Goal: Book appointment/travel/reservation

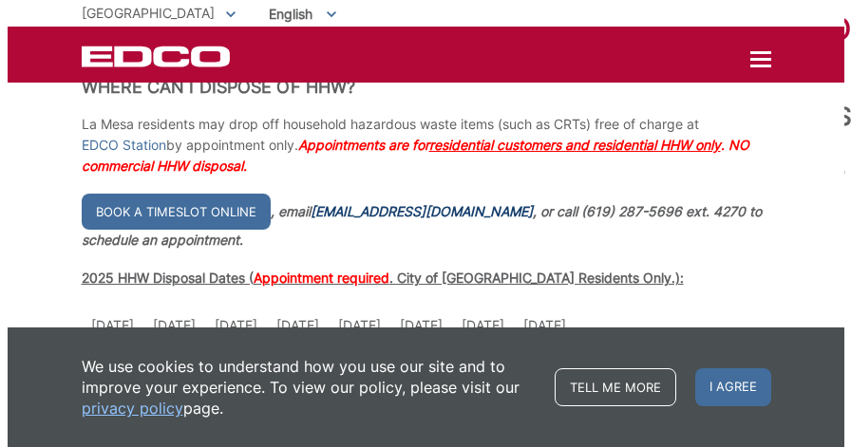
scroll to position [313, 0]
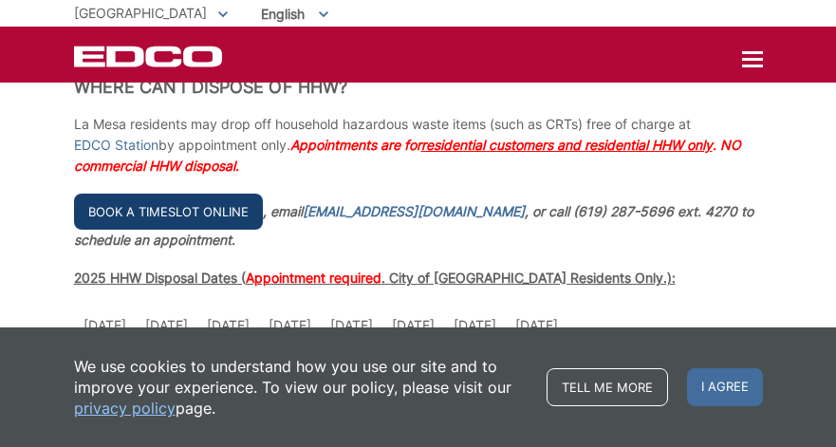
click at [182, 207] on link "Book a timeslot online" at bounding box center [168, 212] width 189 height 36
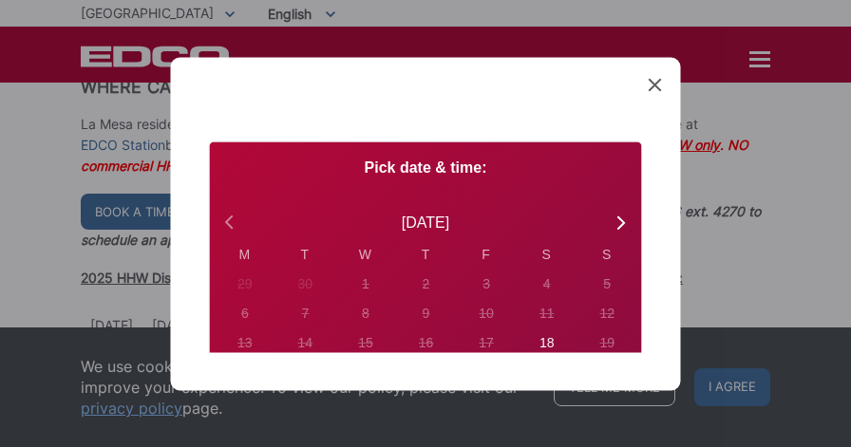
click at [229, 217] on icon at bounding box center [231, 222] width 25 height 25
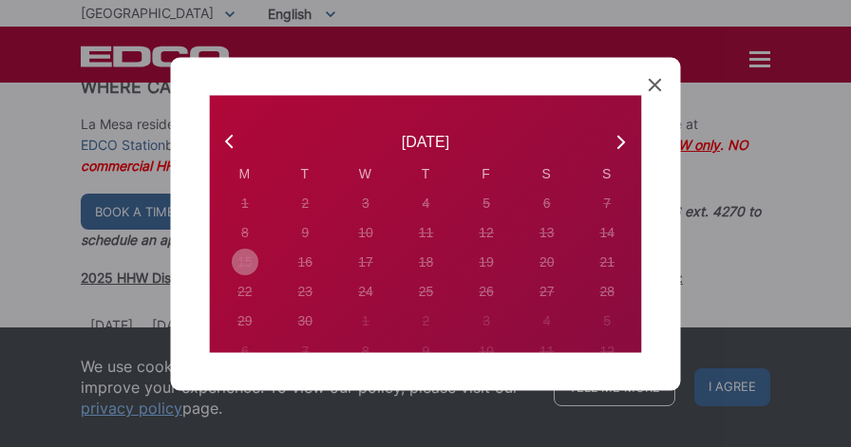
scroll to position [35, 0]
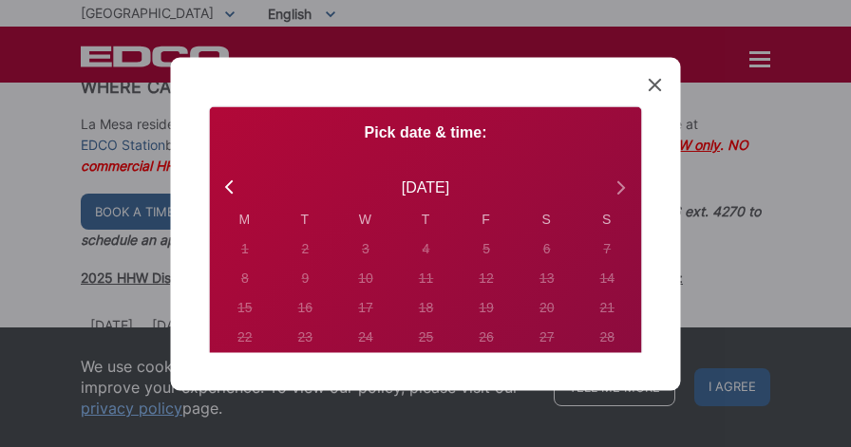
click at [608, 191] on icon at bounding box center [620, 187] width 25 height 25
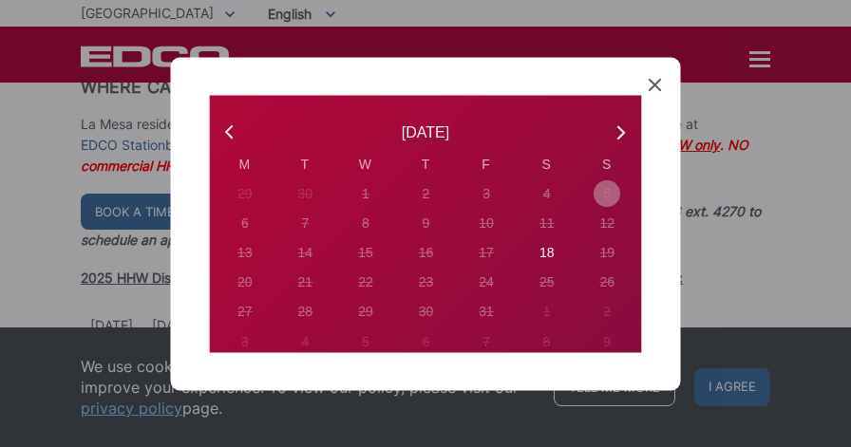
scroll to position [102, 0]
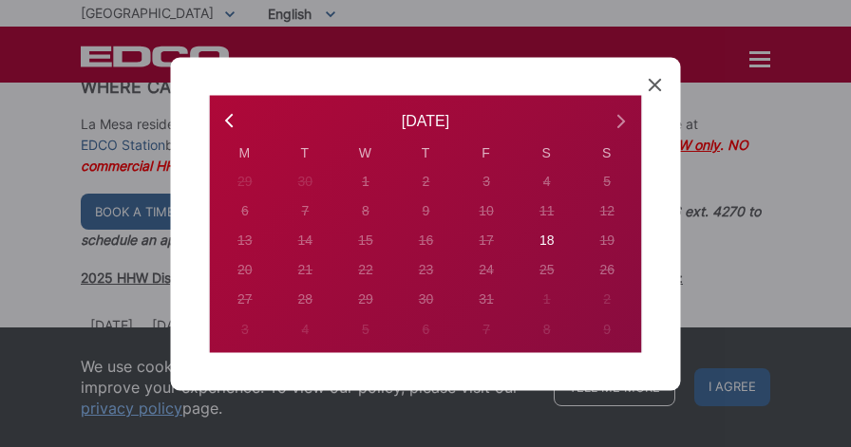
click at [608, 116] on icon at bounding box center [620, 120] width 25 height 25
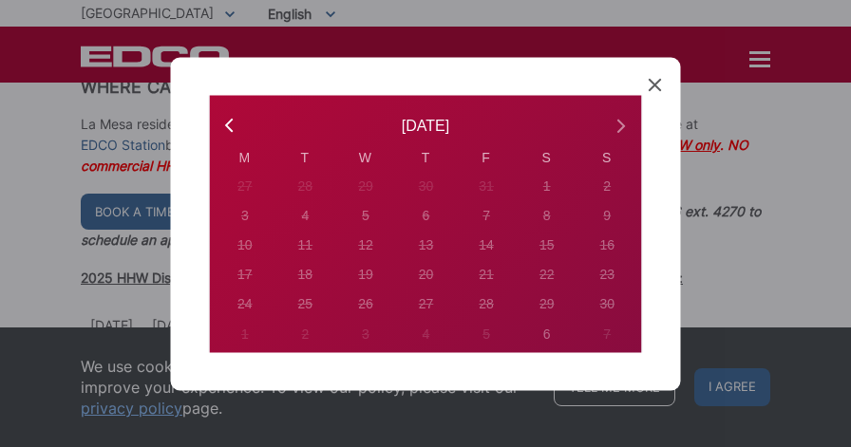
click at [617, 122] on icon at bounding box center [621, 125] width 8 height 13
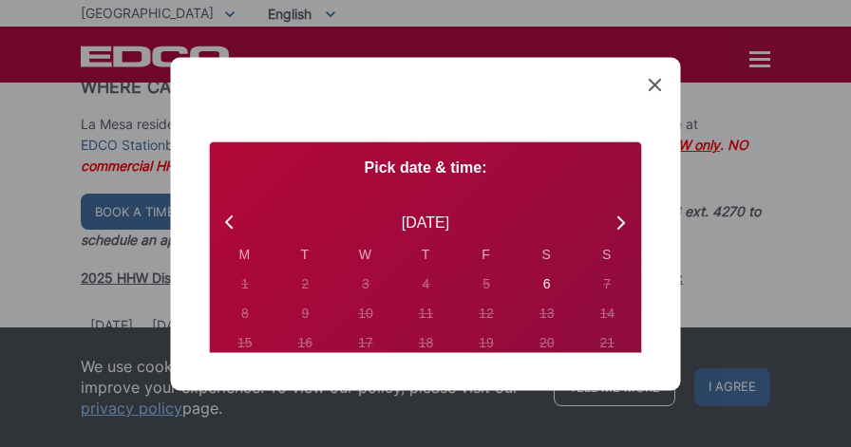
scroll to position [0, 0]
click at [227, 220] on icon at bounding box center [229, 221] width 8 height 13
click at [229, 215] on icon at bounding box center [231, 222] width 25 height 25
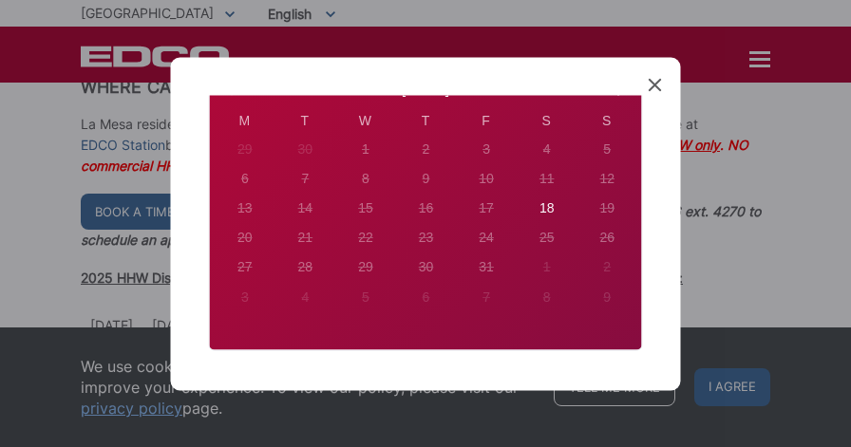
scroll to position [136, 0]
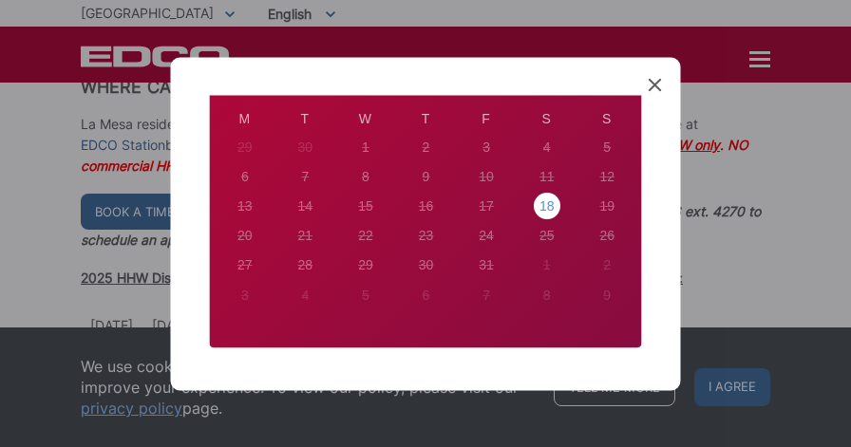
click at [252, 158] on div "18" at bounding box center [243, 148] width 15 height 20
radio input "true"
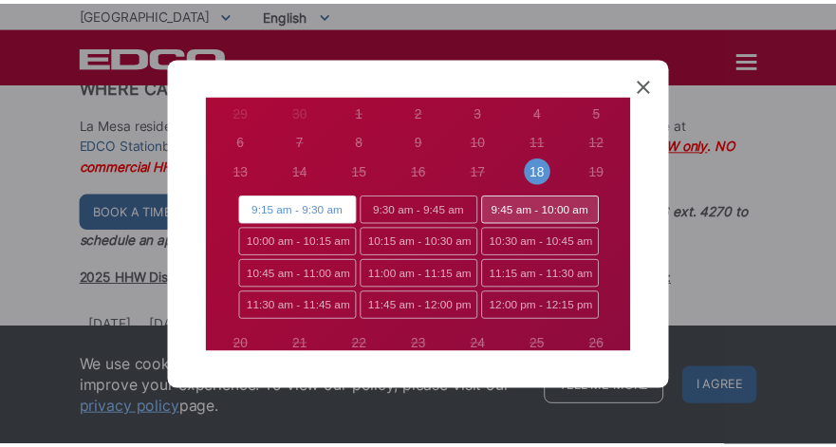
scroll to position [169, 0]
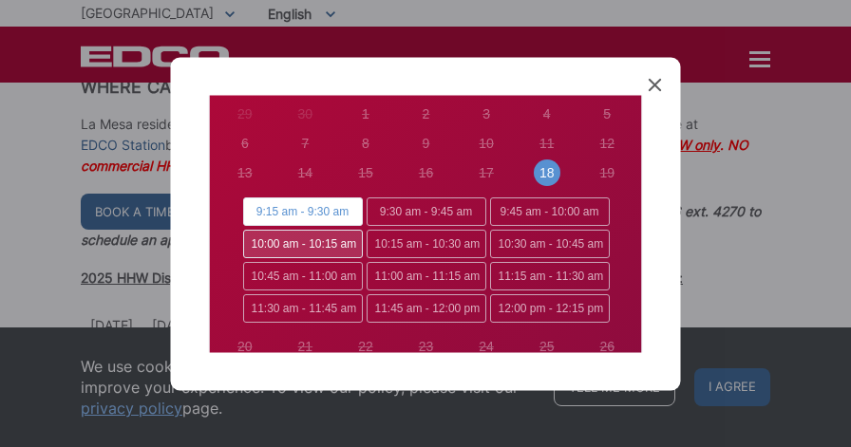
click at [283, 244] on span "10:00 am - 10:15 am" at bounding box center [302, 245] width 120 height 28
click at [254, 243] on input "10:00 am - 10:15 am" at bounding box center [248, 237] width 12 height 12
radio input "true"
radio input "false"
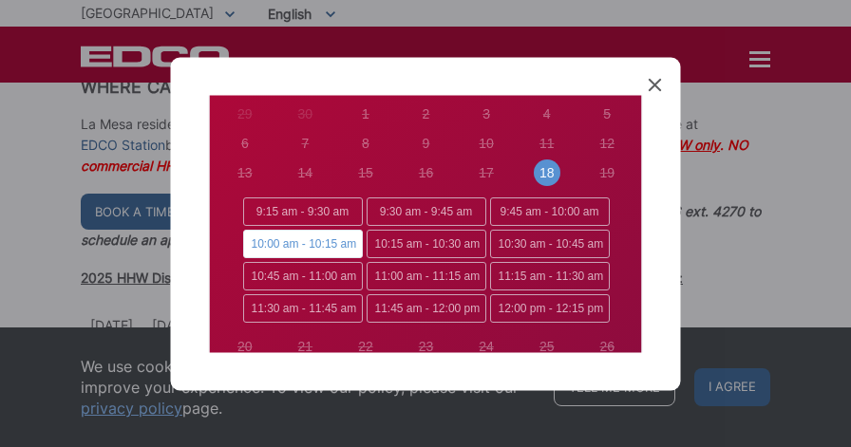
click at [649, 83] on icon at bounding box center [654, 84] width 13 height 13
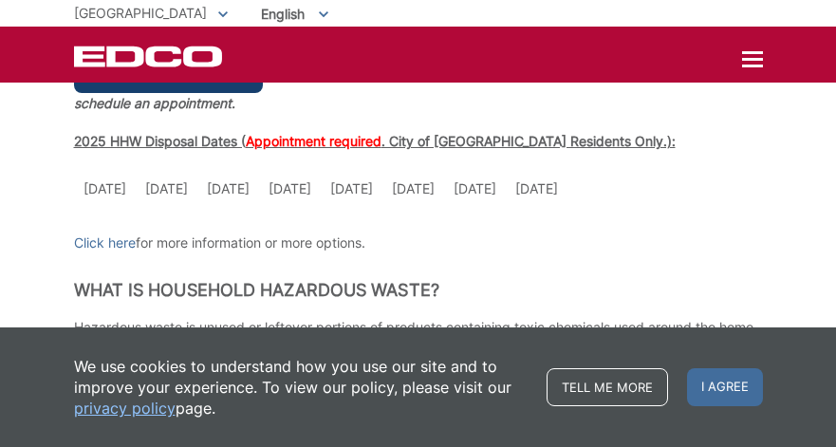
scroll to position [451, 0]
click at [431, 192] on td "[DATE]" at bounding box center [414, 188] width 62 height 40
click at [342, 137] on span "Appointment required" at bounding box center [314, 140] width 136 height 16
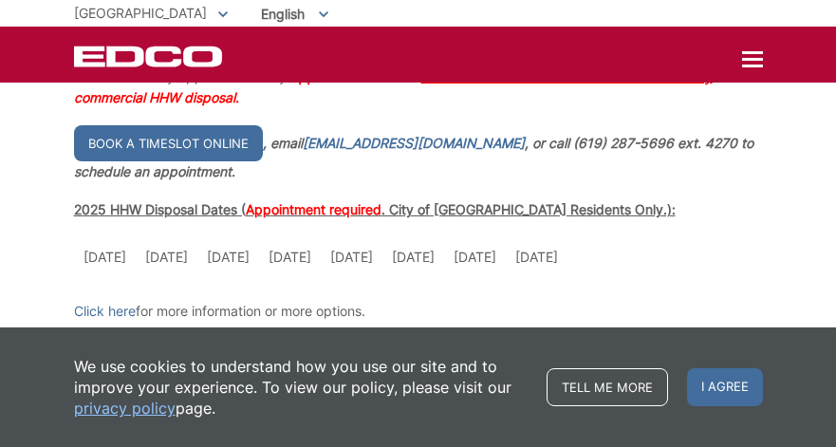
scroll to position [378, 0]
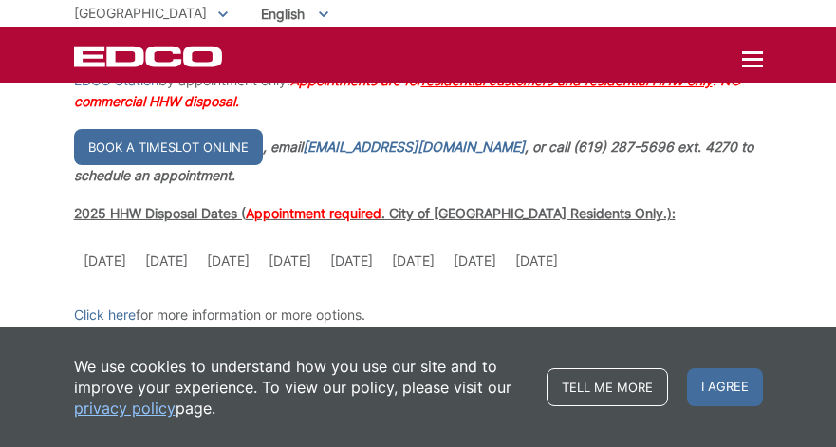
click at [368, 211] on span "Appointment required" at bounding box center [314, 213] width 136 height 16
click at [506, 262] on td "[DATE]" at bounding box center [475, 261] width 62 height 40
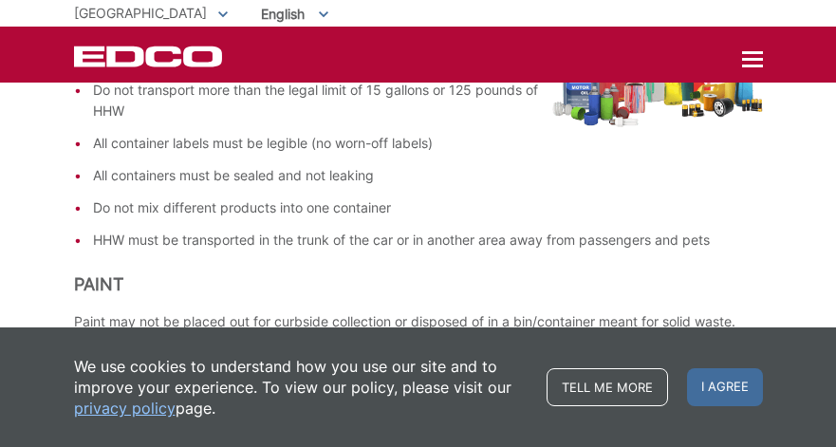
scroll to position [1055, 0]
